Goal: Information Seeking & Learning: Understand process/instructions

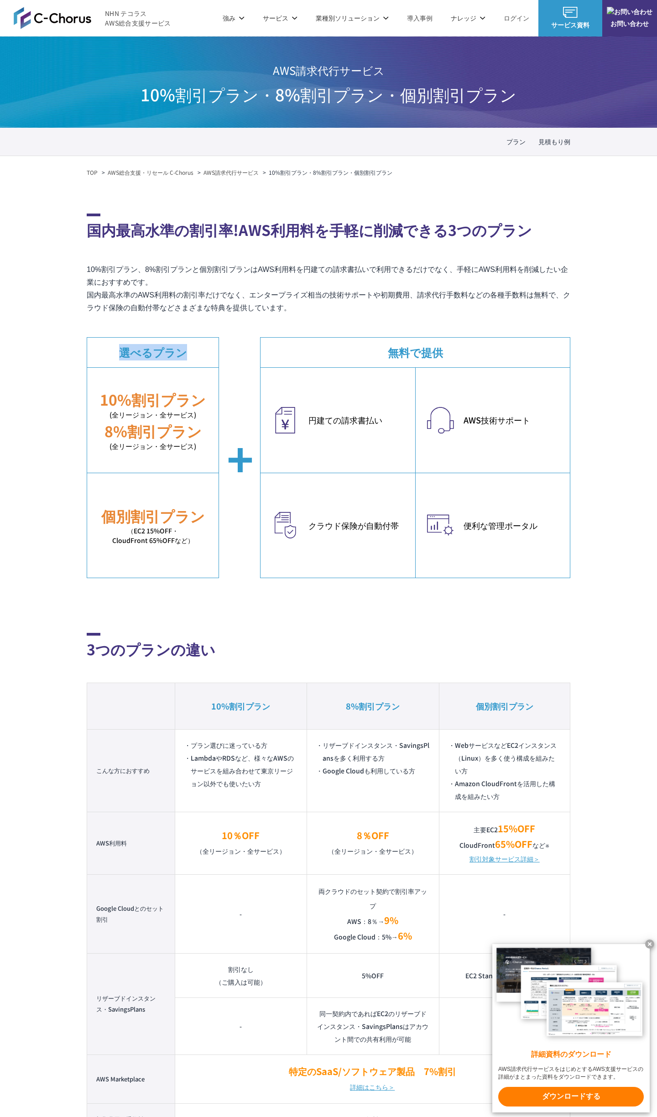
drag, startPoint x: 115, startPoint y: 350, endPoint x: 237, endPoint y: 365, distance: 122.8
click at [199, 351] on dt "選べるプラン" at bounding box center [152, 353] width 131 height 30
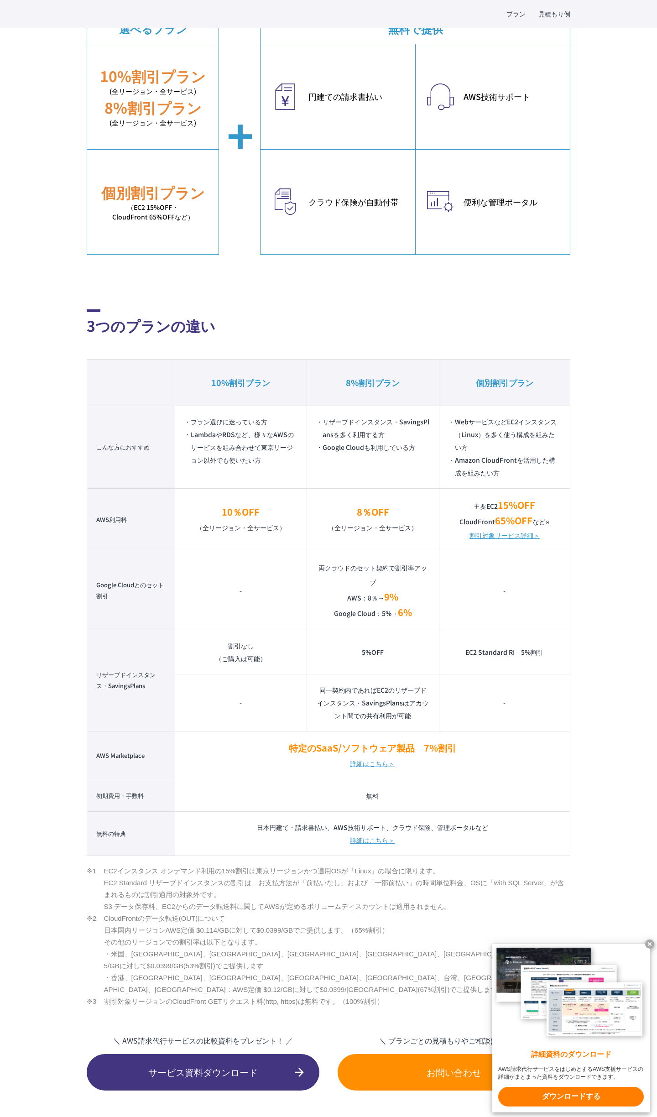
scroll to position [396, 0]
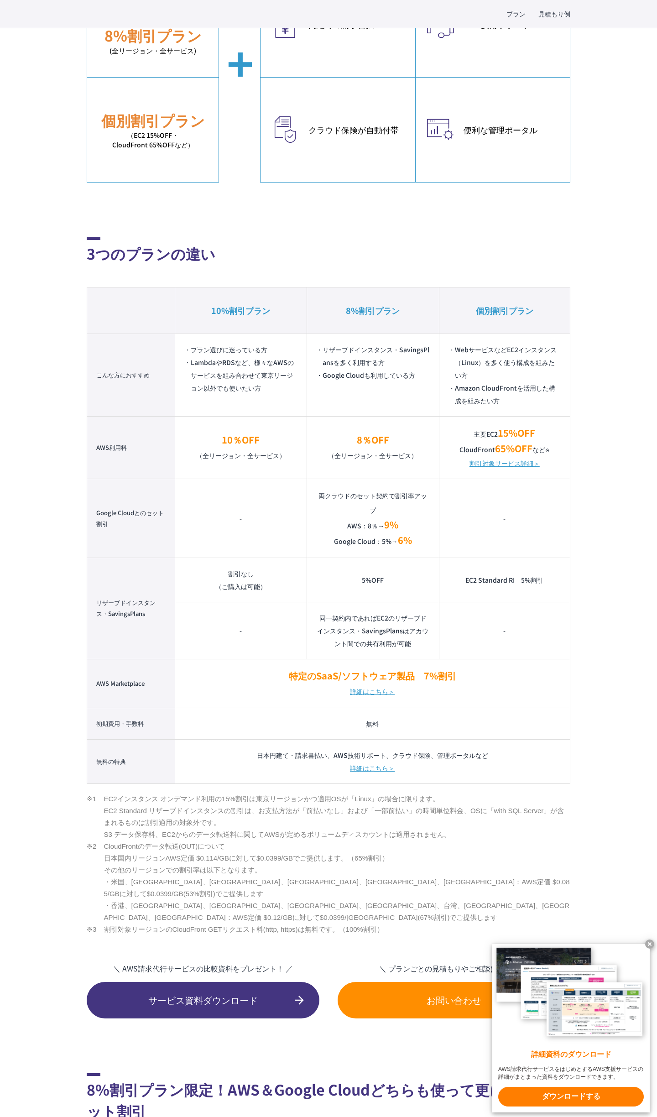
click at [507, 466] on link "割引対象サービス詳細＞" at bounding box center [505, 463] width 70 height 13
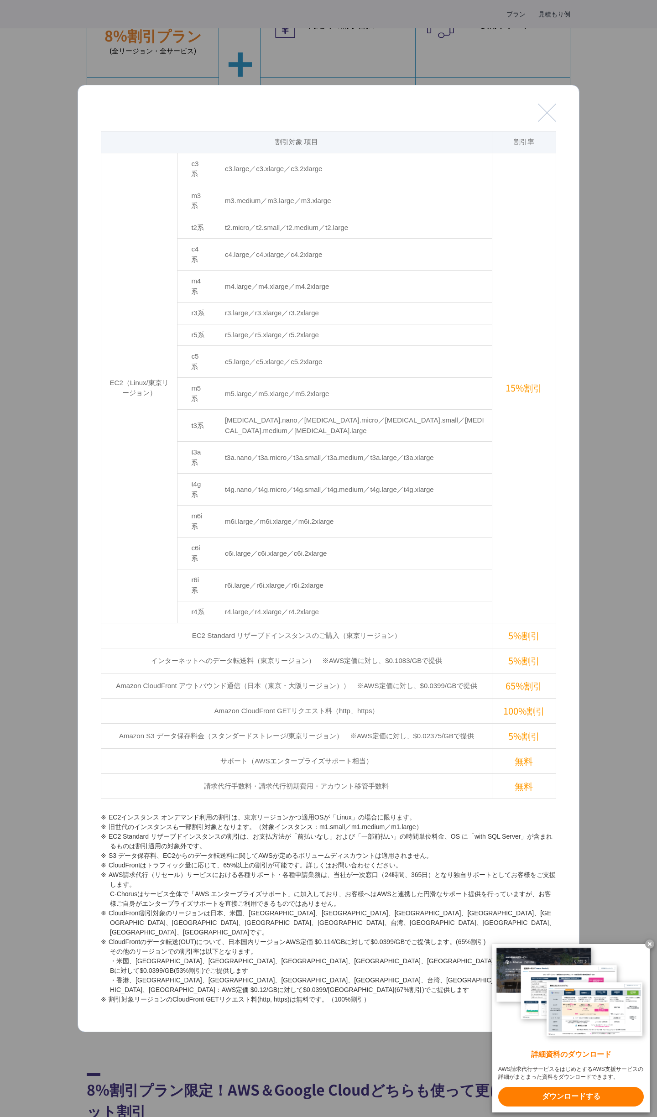
click at [312, 673] on td "Amazon CloudFront アウトバウンド通信（日本（東京・大阪リージョン））　※AWS定価に対し、$0.0399/GBで提供" at bounding box center [296, 685] width 391 height 25
drag, startPoint x: 480, startPoint y: 649, endPoint x: 108, endPoint y: 648, distance: 372.0
click at [108, 673] on td "Amazon CloudFront アウトバウンド通信（日本（東京・大阪リージョン））　※AWS定価に対し、$0.0399/GBで提供" at bounding box center [296, 685] width 391 height 25
copy td "Amazon CloudFront アウトバウンド通信（日本（東京・大阪リージョン））　※AWS定価に対し、$0.0399/GBで提供"
click at [552, 122] on button "閉じる" at bounding box center [547, 113] width 18 height 18
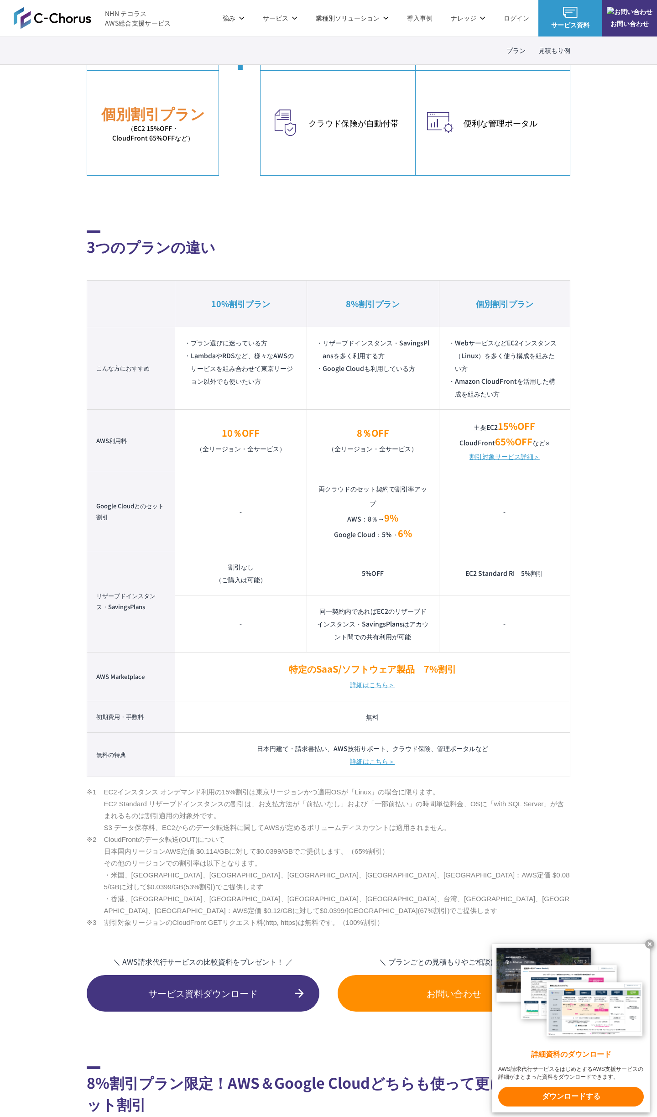
scroll to position [402, 0]
